Goal: Find specific page/section: Find specific page/section

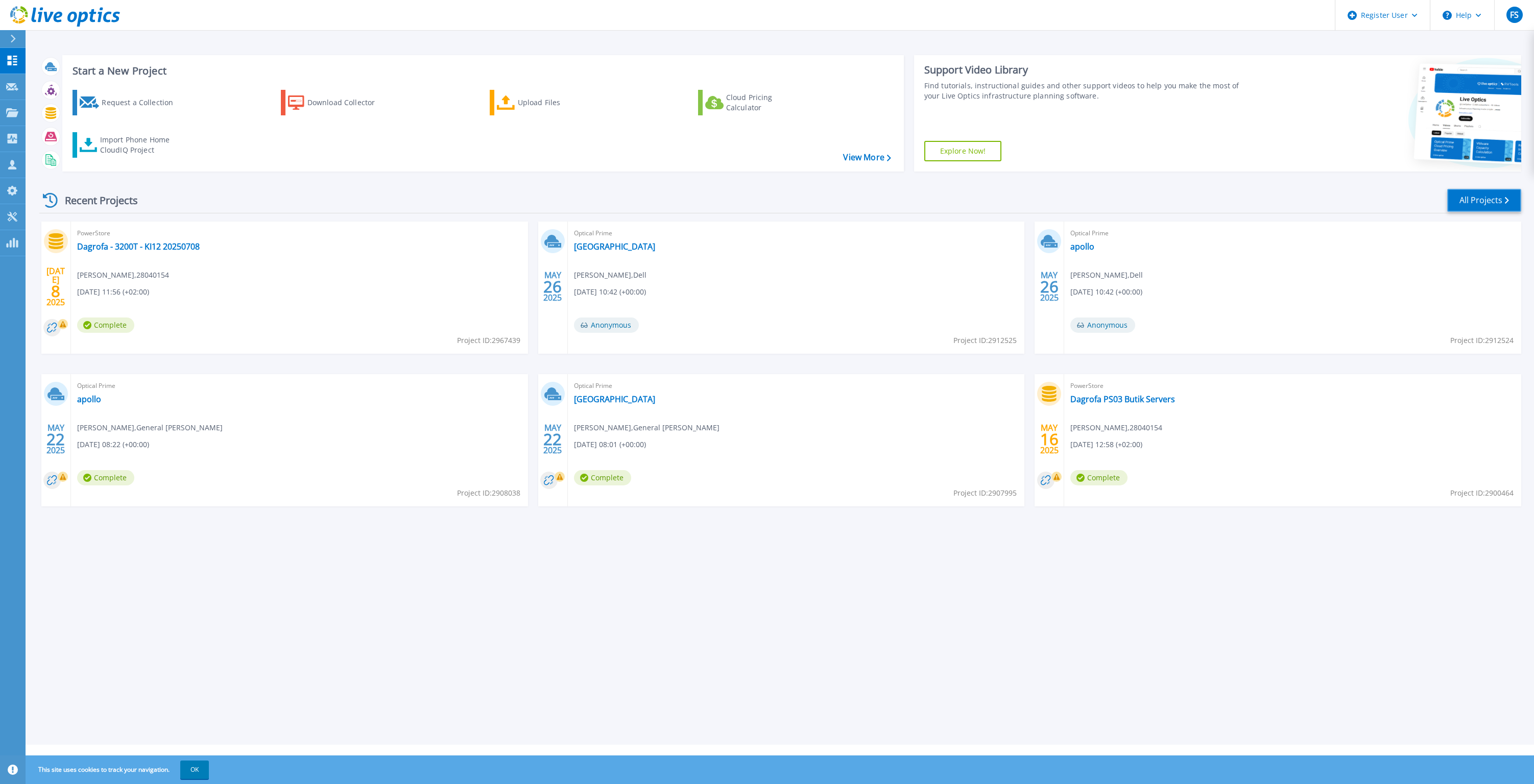
click at [1519, 199] on link "All Projects" at bounding box center [1484, 200] width 74 height 23
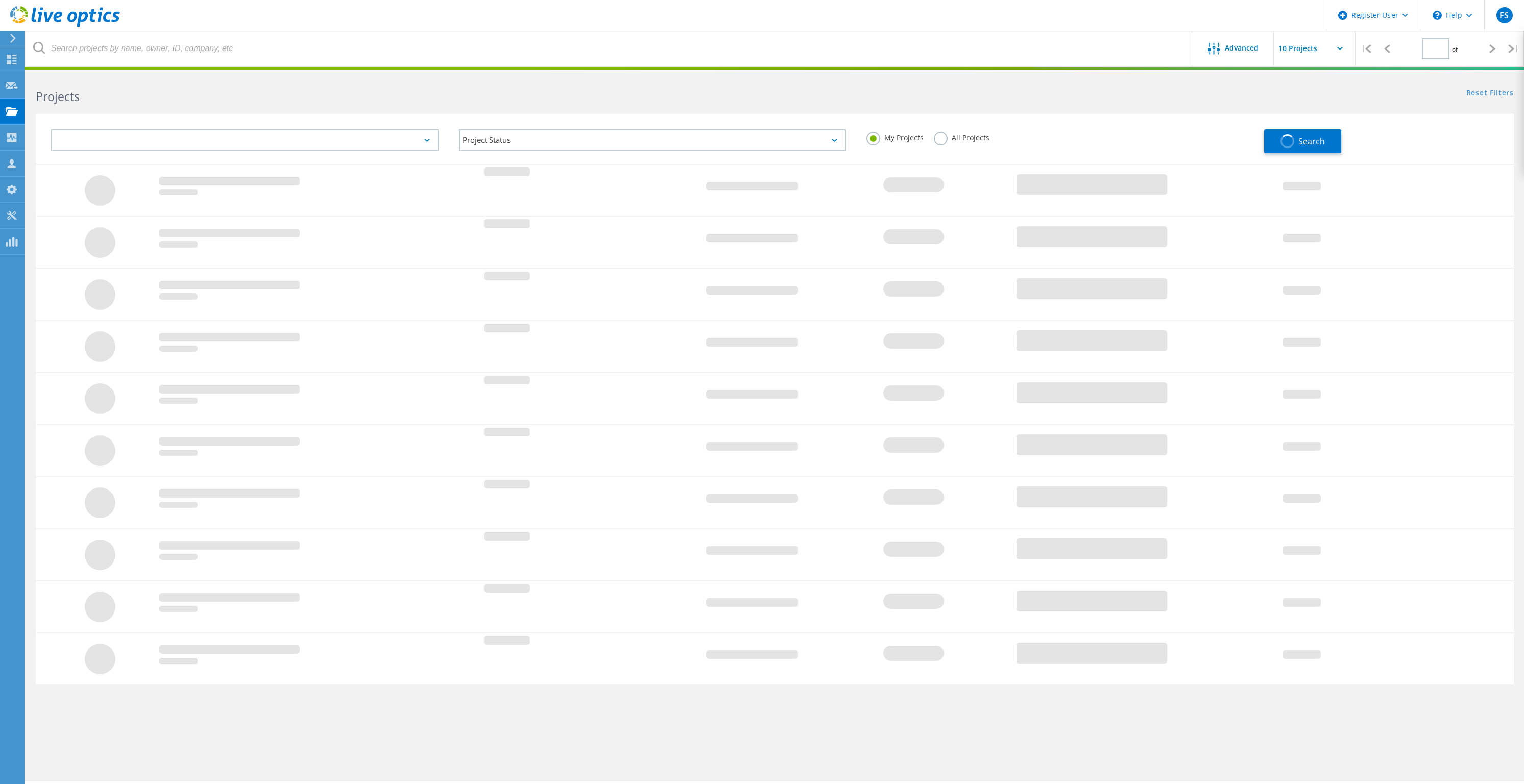
type input "1"
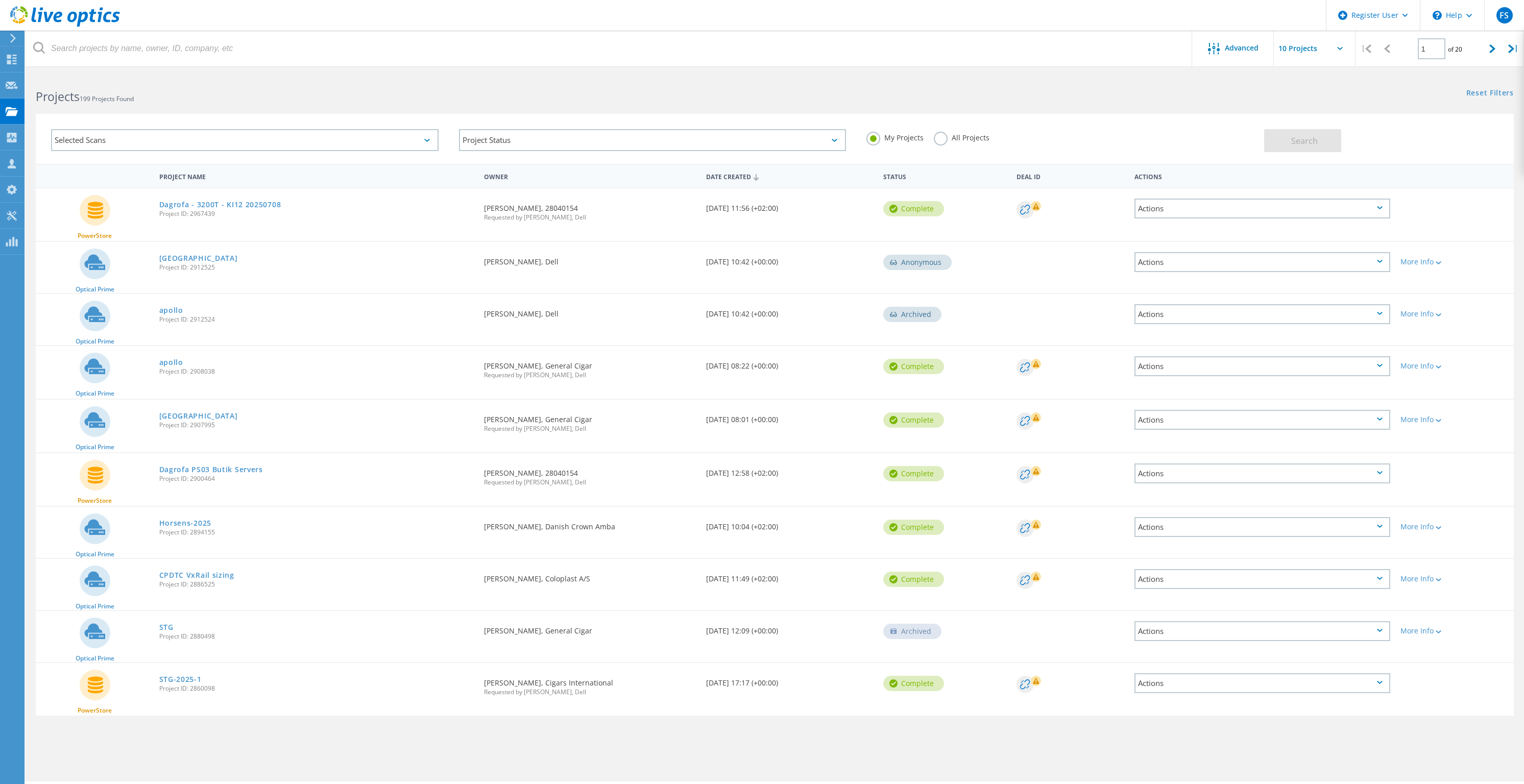
click at [948, 135] on label "All Projects" at bounding box center [961, 136] width 55 height 10
click at [0, 0] on input "All Projects" at bounding box center [0, 0] width 0 height 0
click at [1311, 136] on span "Search" at bounding box center [1304, 140] width 27 height 11
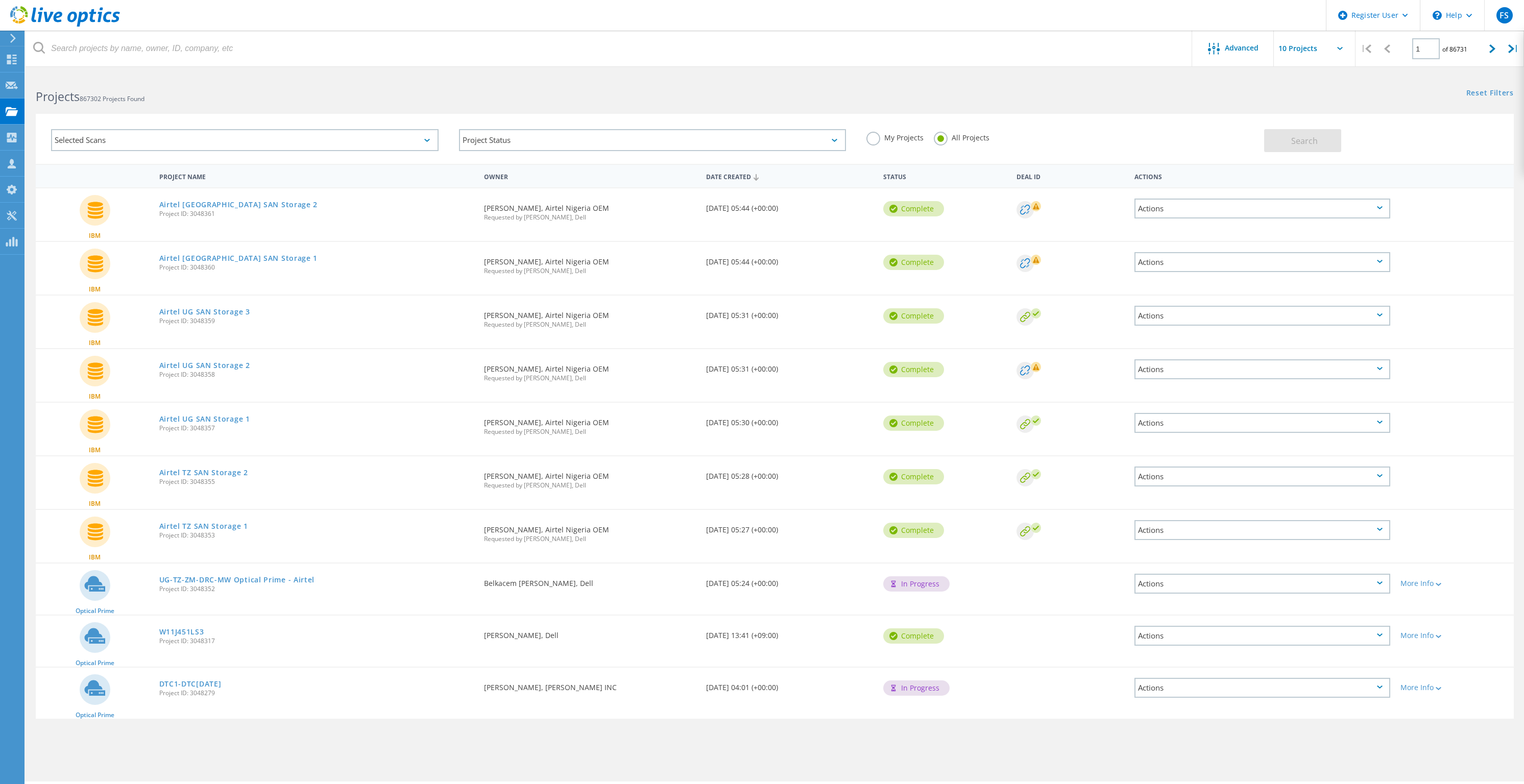
click at [872, 138] on label "My Projects" at bounding box center [895, 136] width 57 height 10
click at [0, 0] on input "My Projects" at bounding box center [0, 0] width 0 height 0
click at [1294, 142] on span "Search" at bounding box center [1304, 140] width 27 height 11
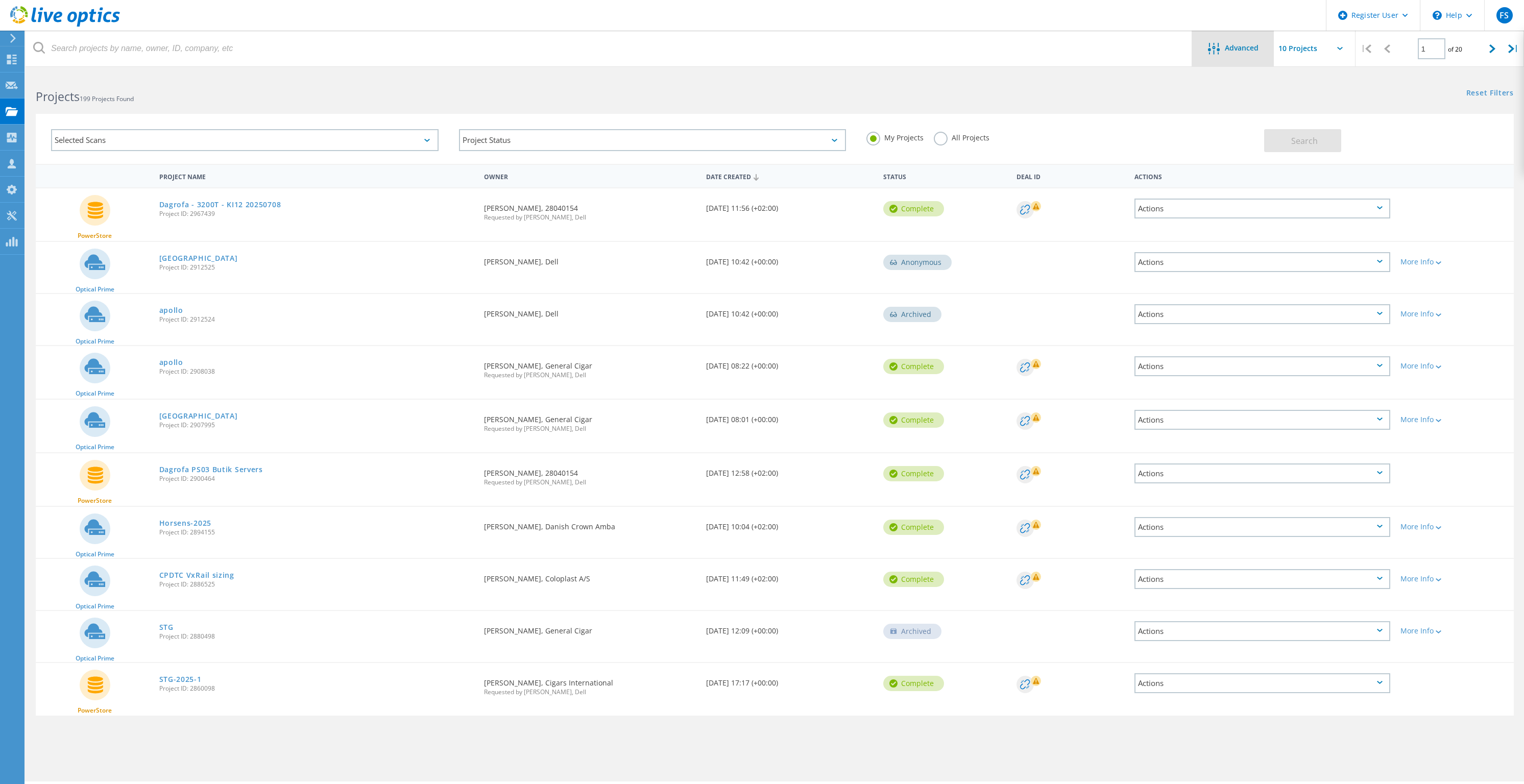
click at [1251, 45] on span "Advanced" at bounding box center [1241, 48] width 34 height 7
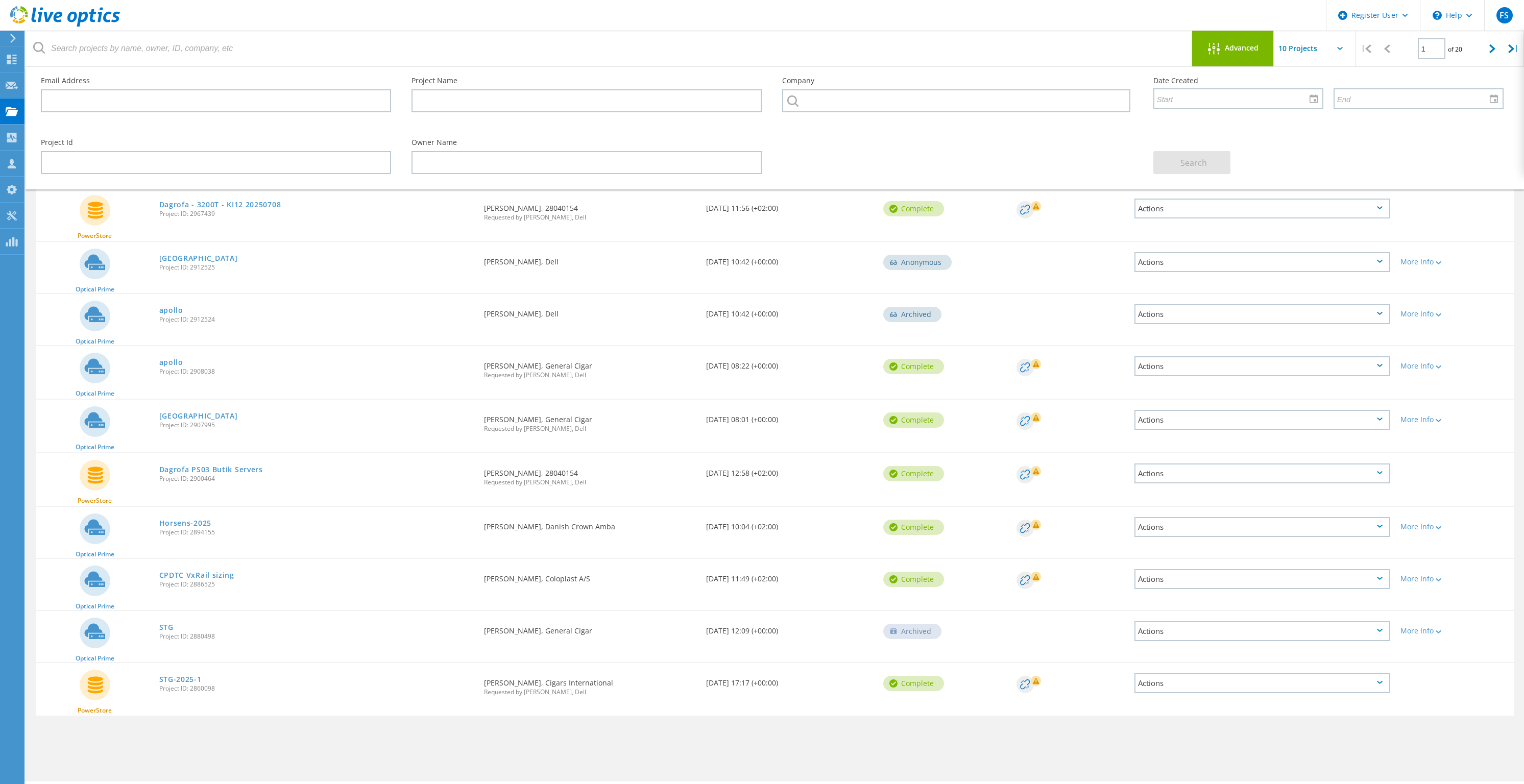
click at [1104, 249] on div "Deal Id" at bounding box center [1070, 253] width 118 height 23
click at [513, 96] on input "text" at bounding box center [586, 101] width 350 height 23
click at [170, 162] on input "text" at bounding box center [216, 163] width 350 height 23
paste input "2886525"
type input "2886525"
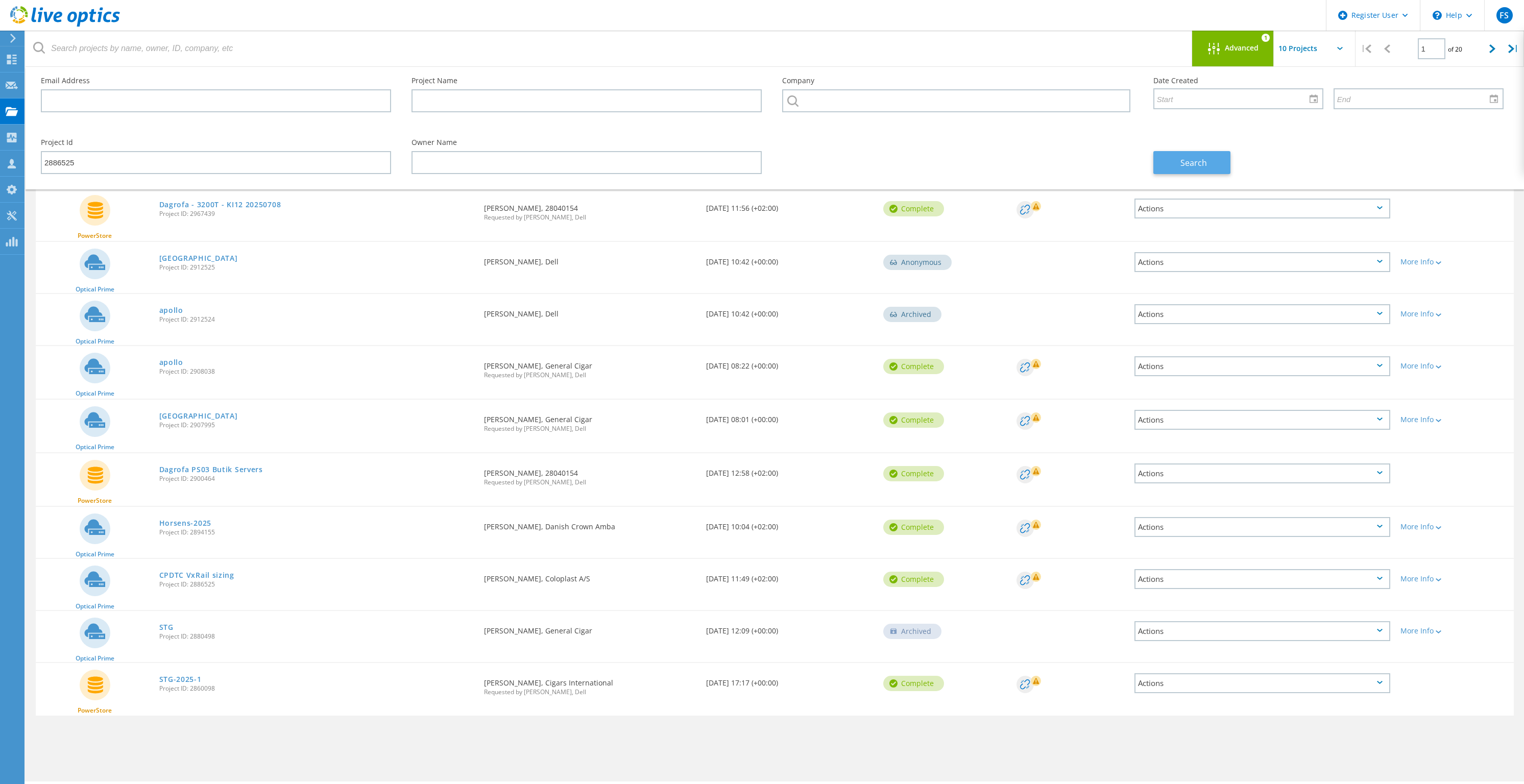
click at [1200, 159] on span "Search" at bounding box center [1194, 163] width 27 height 11
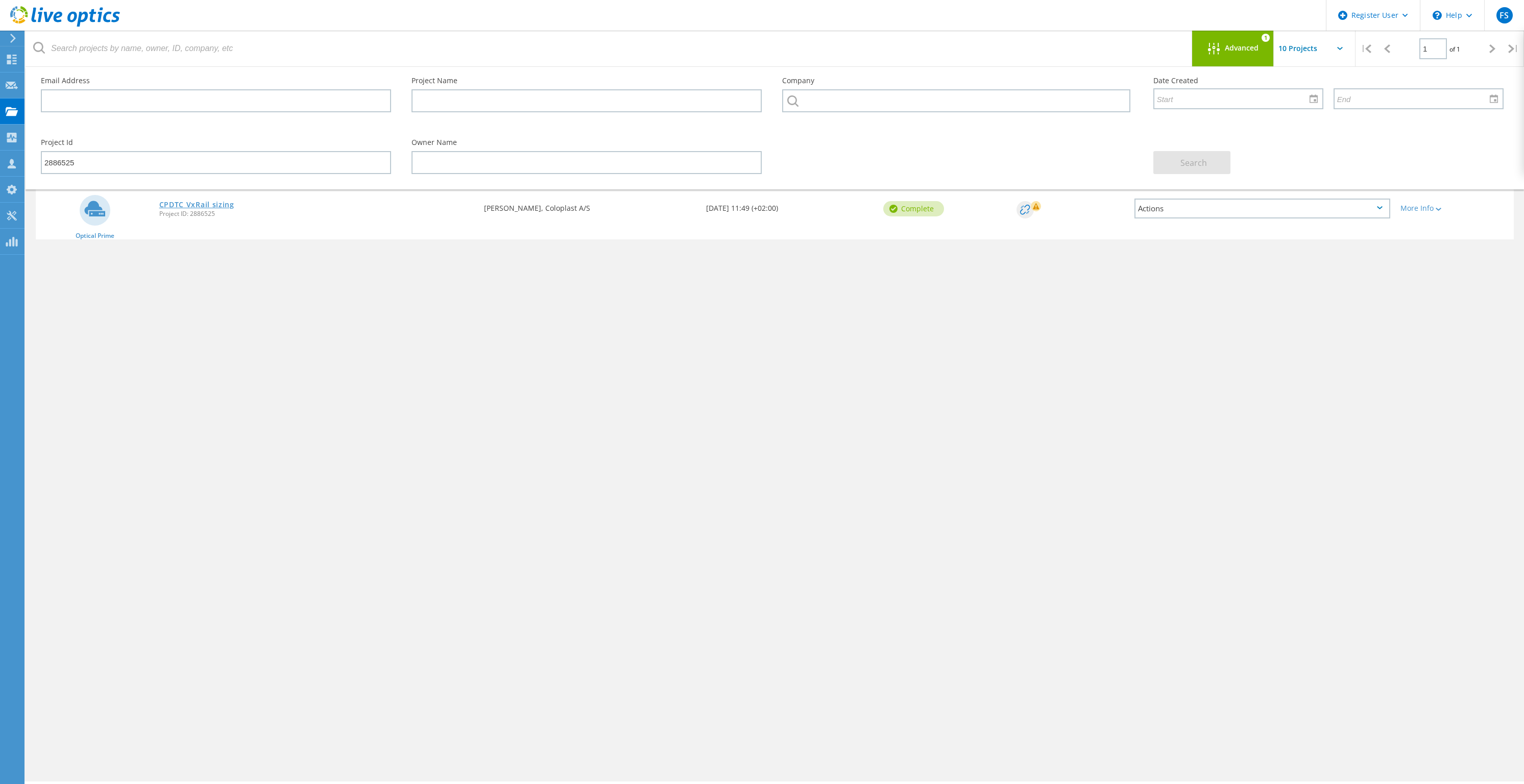
click at [189, 204] on link "CPDTC VxRail sizing" at bounding box center [197, 205] width 75 height 7
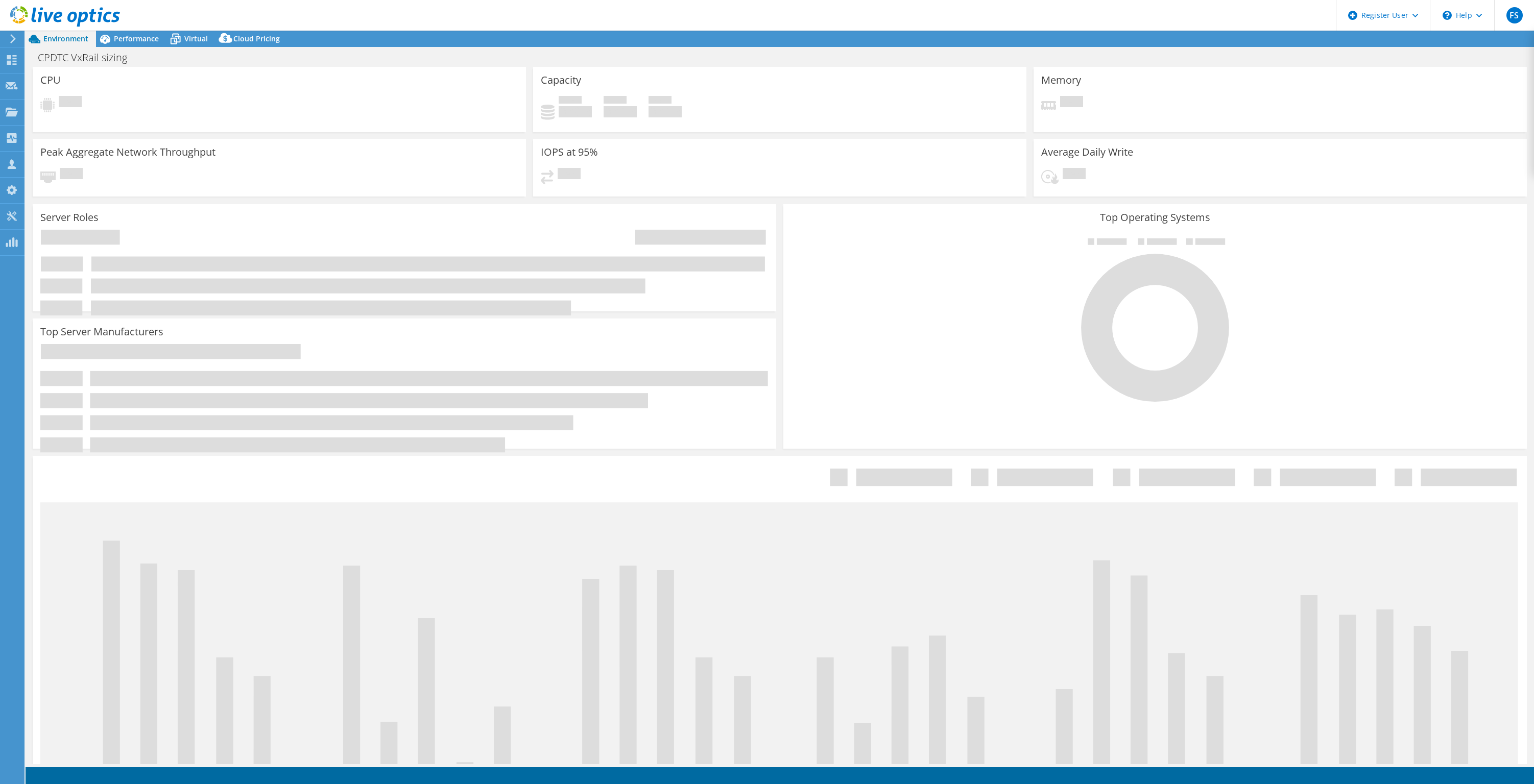
select select "EUFrankfurt"
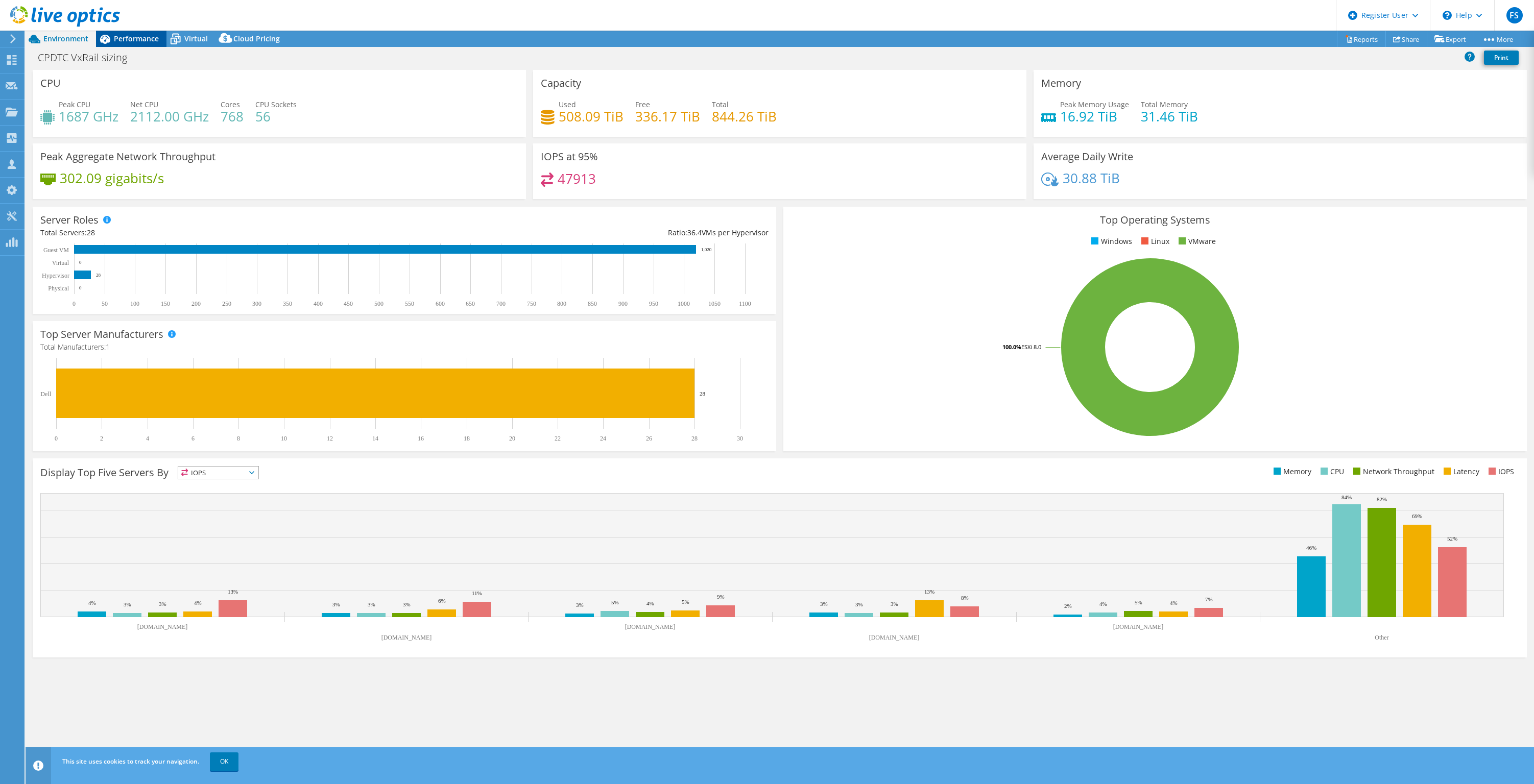
click at [142, 35] on span "Performance" at bounding box center [136, 39] width 45 height 10
